Goal: Browse casually

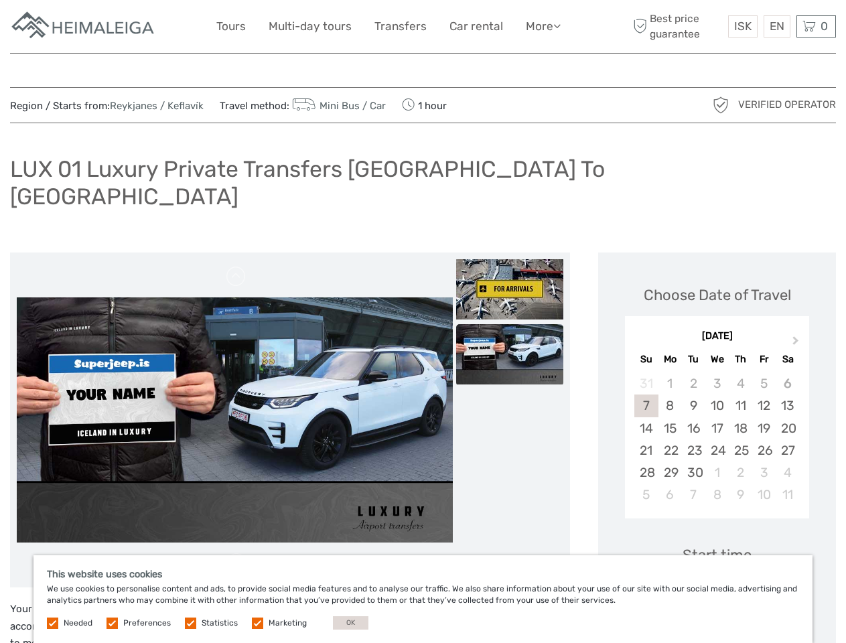
click at [542, 26] on link "More" at bounding box center [543, 26] width 35 height 19
click at [558, 25] on icon at bounding box center [557, 25] width 7 height 11
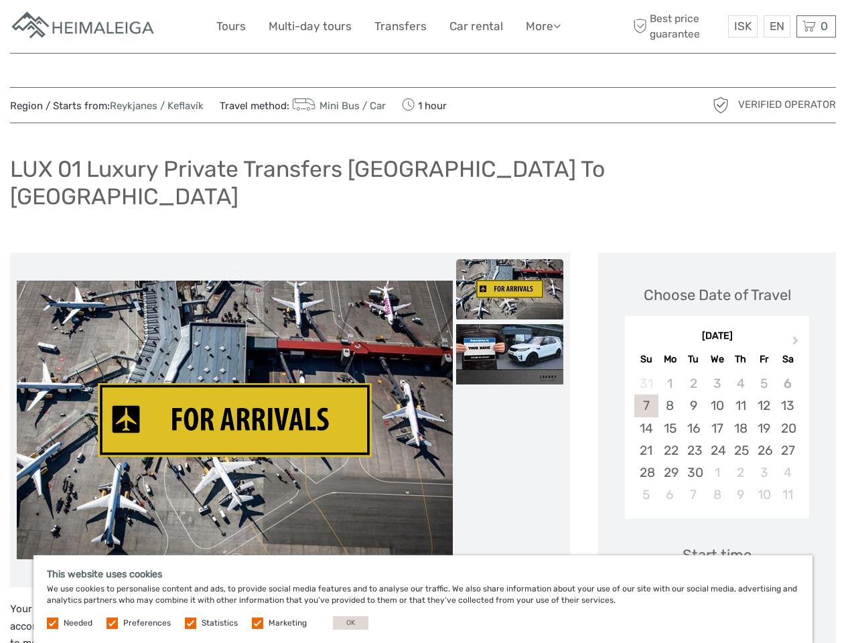
click at [743, 26] on span "ISK" at bounding box center [743, 25] width 17 height 13
click at [777, 26] on div "EN English Español Deutsch" at bounding box center [777, 26] width 27 height 22
click at [816, 26] on div "0 Items Total 0 ISK Checkout The shopping cart is empty." at bounding box center [817, 26] width 40 height 22
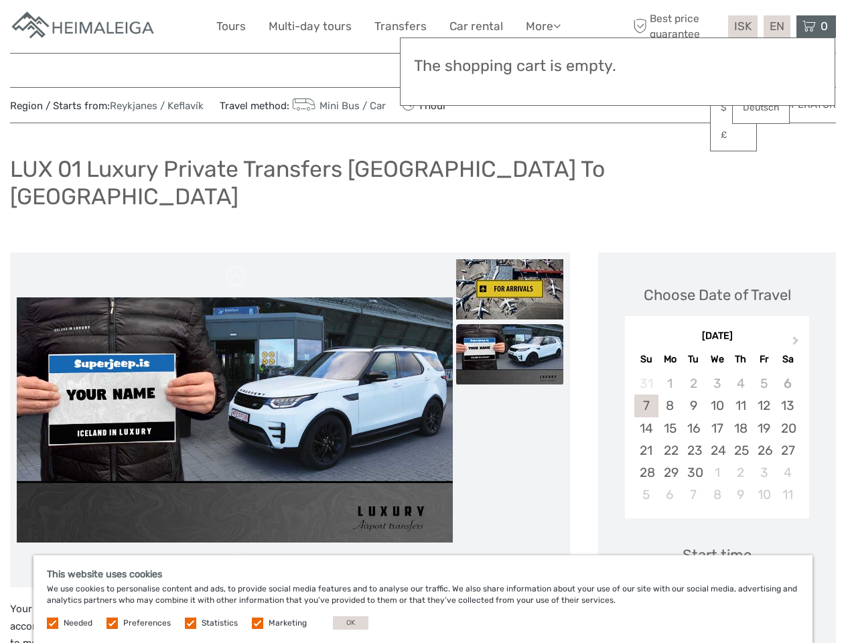
click at [235, 239] on img at bounding box center [235, 98] width 436 height 279
click at [237, 266] on link at bounding box center [236, 276] width 21 height 21
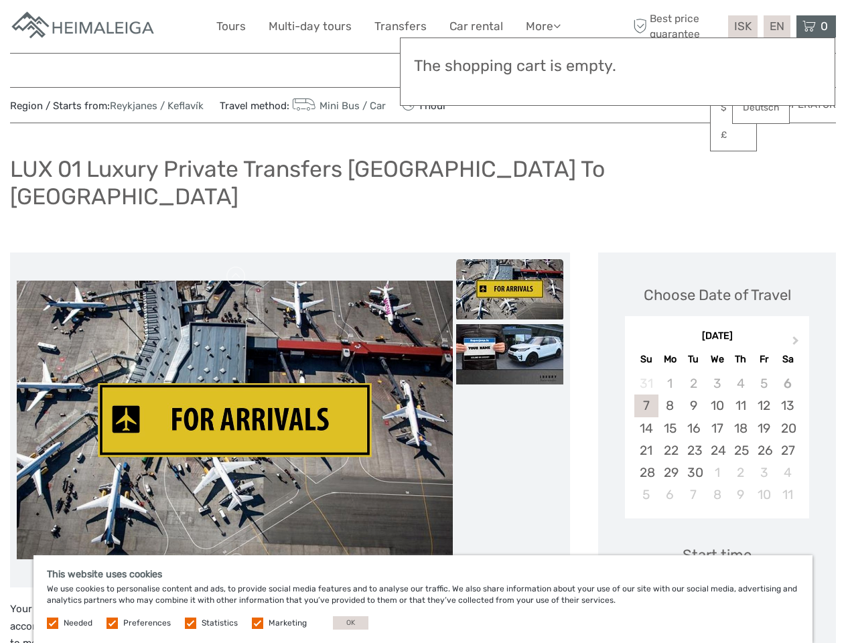
click at [237, 553] on link at bounding box center [236, 563] width 21 height 21
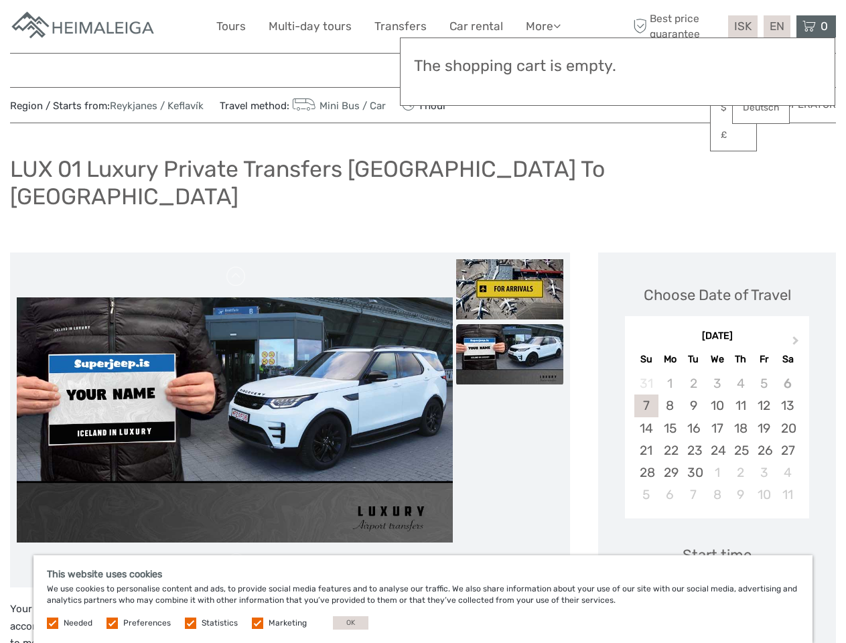
click at [510, 263] on img at bounding box center [509, 289] width 107 height 60
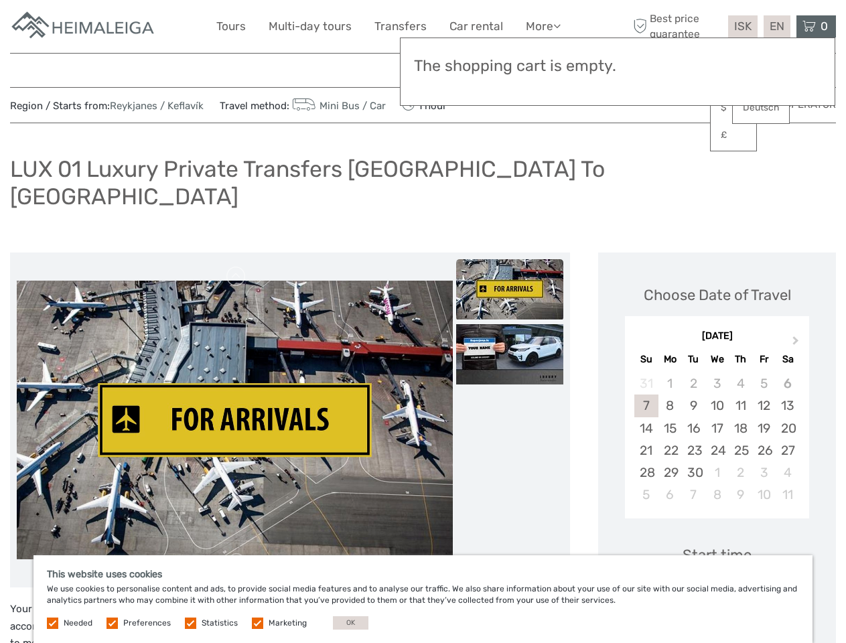
click at [510, 328] on img at bounding box center [509, 354] width 107 height 60
